Goal: Task Accomplishment & Management: Manage account settings

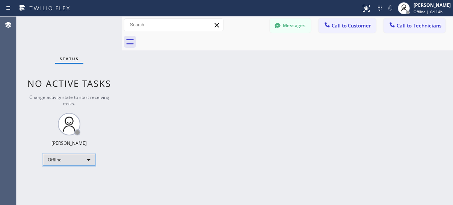
click at [86, 154] on div "Offline" at bounding box center [69, 160] width 53 height 12
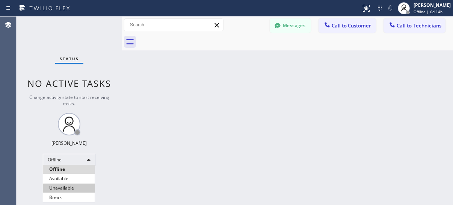
click at [83, 187] on li "Unavailable" at bounding box center [68, 187] width 51 height 9
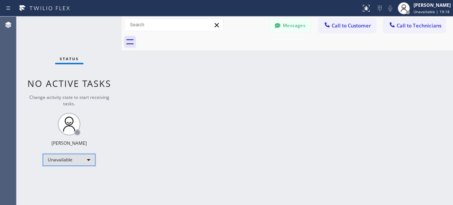
click at [84, 162] on div "Unavailable" at bounding box center [69, 160] width 53 height 12
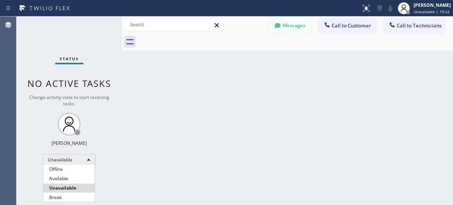
click at [82, 174] on ul "Offline Available Unavailable Break" at bounding box center [69, 183] width 52 height 37
click at [82, 178] on li "Available" at bounding box center [68, 178] width 51 height 9
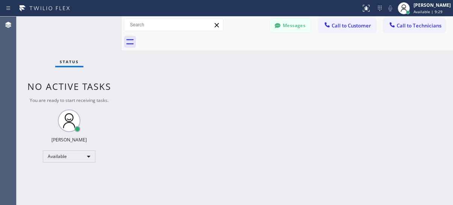
click at [379, 114] on div "Back to Dashboard Change Sender ID Customers Technicians AC [PERSON_NAME] [DATE…" at bounding box center [287, 111] width 331 height 188
click at [382, 101] on div "Back to Dashboard Change Sender ID Customers Technicians AC [PERSON_NAME] [DATE…" at bounding box center [287, 111] width 331 height 188
click at [348, 143] on div "Back to Dashboard Change Sender ID Customers Technicians AC [PERSON_NAME] [DATE…" at bounding box center [287, 111] width 331 height 188
click at [366, 67] on div "Back to Dashboard Change Sender ID Customers Technicians AC [PERSON_NAME] [DATE…" at bounding box center [287, 111] width 331 height 188
click at [65, 160] on div "Available" at bounding box center [69, 156] width 53 height 12
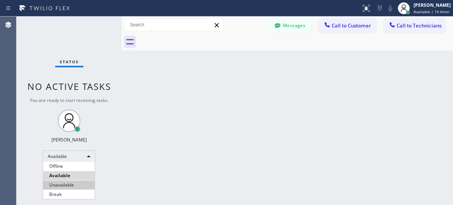
click at [60, 181] on li "Unavailable" at bounding box center [68, 184] width 51 height 9
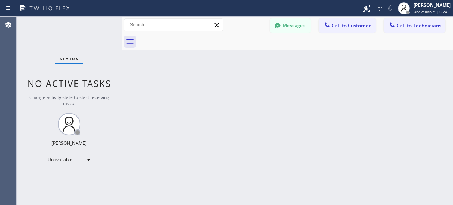
click at [9, 150] on div "Agent Desktop" at bounding box center [8, 111] width 16 height 188
click at [370, 113] on div "Back to Dashboard Change Sender ID Customers Technicians AC [PERSON_NAME] [DATE…" at bounding box center [287, 111] width 331 height 188
click at [65, 157] on div "Unavailable" at bounding box center [69, 160] width 53 height 12
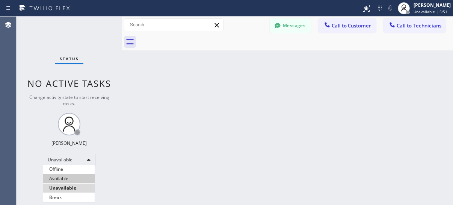
click at [56, 177] on li "Available" at bounding box center [68, 178] width 51 height 9
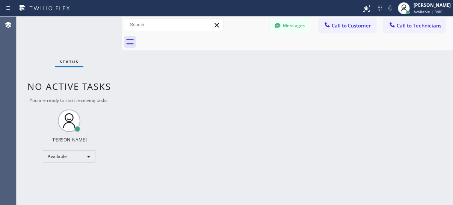
click at [380, 124] on div "Back to Dashboard Change Sender ID Customers Technicians AC [PERSON_NAME] [DATE…" at bounding box center [287, 111] width 331 height 188
click at [381, 89] on div "Back to Dashboard Change Sender ID Customers Technicians AC [PERSON_NAME] [DATE…" at bounding box center [287, 111] width 331 height 188
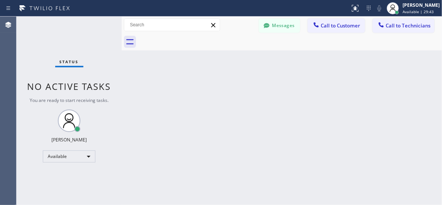
click at [416, 89] on div "Back to Dashboard Change Sender ID Customers Technicians AC [PERSON_NAME] [DATE…" at bounding box center [282, 111] width 320 height 188
click at [322, 127] on div "Back to Dashboard Change Sender ID Customers Technicians AC [PERSON_NAME] [DATE…" at bounding box center [282, 111] width 320 height 188
click at [370, 127] on div "Back to Dashboard Change Sender ID Customers Technicians AC [PERSON_NAME] [DATE…" at bounding box center [282, 111] width 320 height 188
click at [379, 103] on div "Back to Dashboard Change Sender ID Customers Technicians AC [PERSON_NAME] [DATE…" at bounding box center [282, 111] width 320 height 188
click at [198, 140] on div "Back to Dashboard Change Sender ID Customers Technicians AC [PERSON_NAME] [DATE…" at bounding box center [282, 111] width 320 height 188
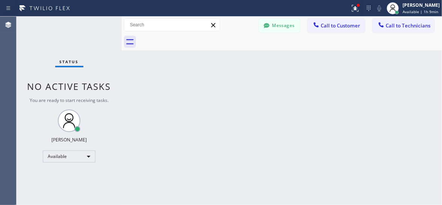
click at [369, 113] on div "Back to Dashboard Change Sender ID Customers Technicians AC [PERSON_NAME] [DATE…" at bounding box center [282, 111] width 320 height 188
click at [344, 156] on div "Back to Dashboard Change Sender ID Customers Technicians AC [PERSON_NAME] [DATE…" at bounding box center [282, 111] width 320 height 188
click at [366, 125] on div "Back to Dashboard Change Sender ID Customers Technicians AC [PERSON_NAME] [DATE…" at bounding box center [282, 111] width 320 height 188
click at [314, 48] on div at bounding box center [290, 41] width 304 height 17
click at [384, 116] on div "Back to Dashboard Change Sender ID Customers Technicians AC [PERSON_NAME] [DATE…" at bounding box center [282, 111] width 320 height 188
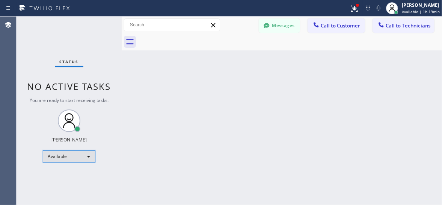
click at [76, 150] on div "Available" at bounding box center [69, 156] width 53 height 12
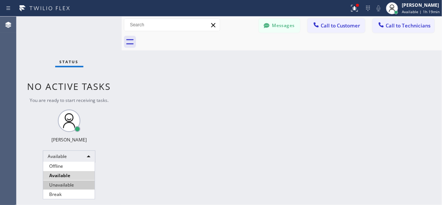
click at [71, 182] on li "Unavailable" at bounding box center [68, 184] width 51 height 9
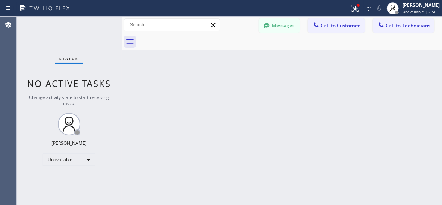
click at [397, 124] on div "Back to Dashboard Change Sender ID Customers Technicians AC [PERSON_NAME] [DATE…" at bounding box center [282, 111] width 320 height 188
